Goal: Browse casually

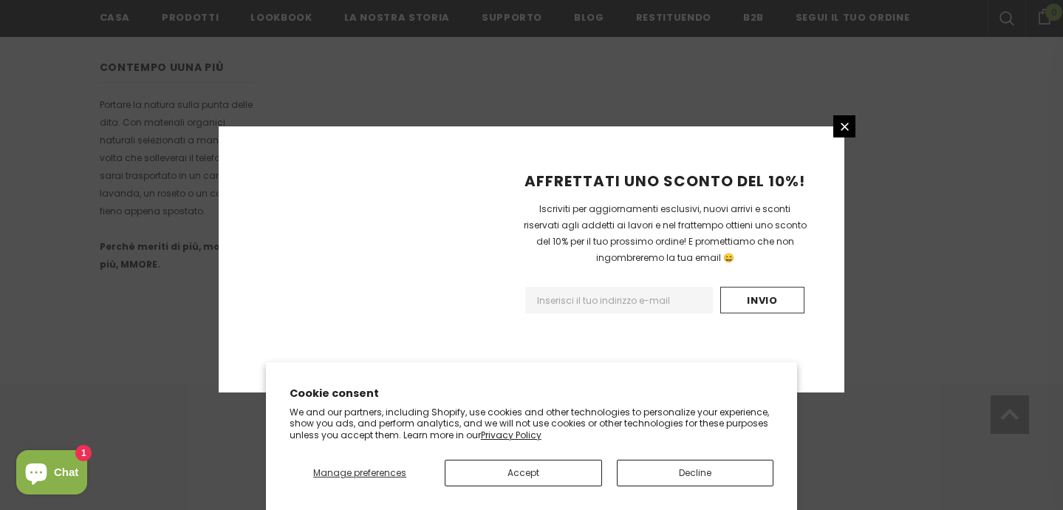
scroll to position [1005, 0]
